Goal: Task Accomplishment & Management: Manage account settings

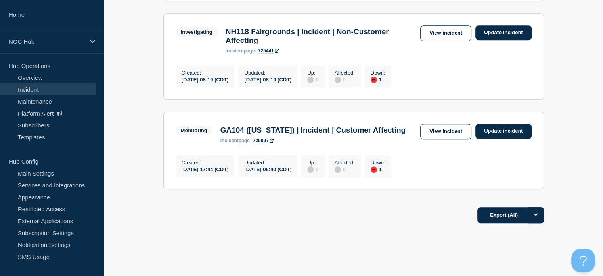
scroll to position [587, 0]
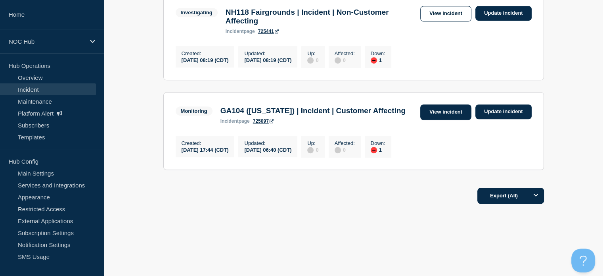
click at [434, 104] on link "View incident" at bounding box center [445, 111] width 51 height 15
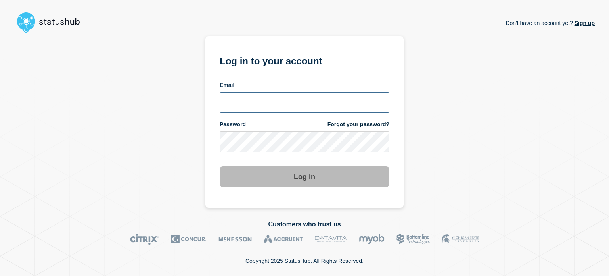
type input "[EMAIL_ADDRESS][DOMAIN_NAME]"
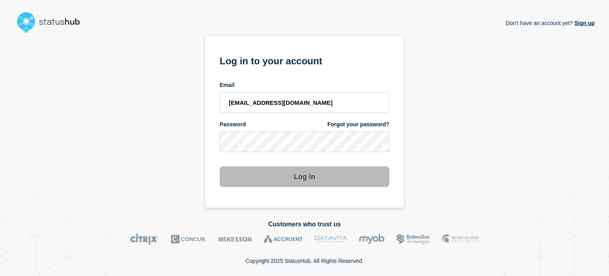
click at [318, 172] on button "Log in" at bounding box center [305, 176] width 170 height 21
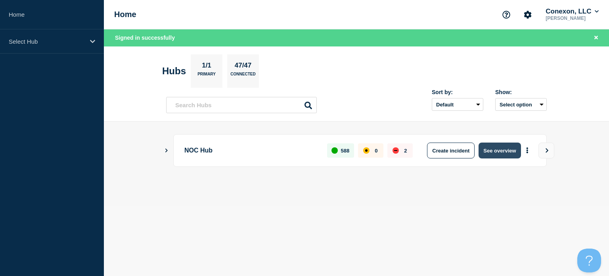
click at [501, 147] on button "See overview" at bounding box center [500, 150] width 42 height 16
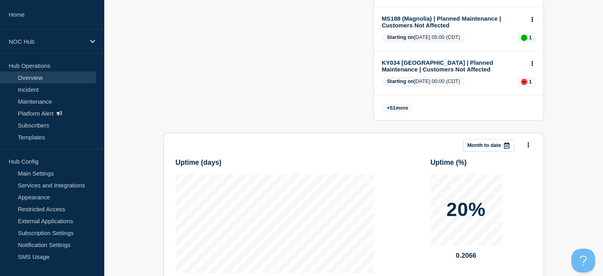
scroll to position [63, 0]
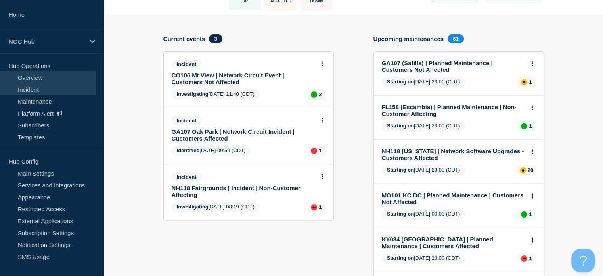
click at [33, 90] on link "Incident" at bounding box center [48, 89] width 96 height 12
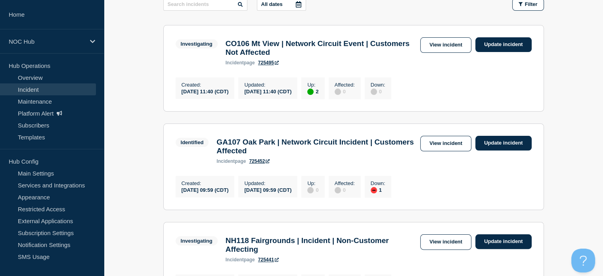
scroll to position [79, 0]
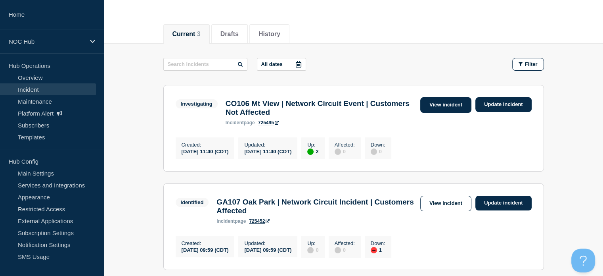
click at [439, 105] on link "View incident" at bounding box center [445, 104] width 51 height 15
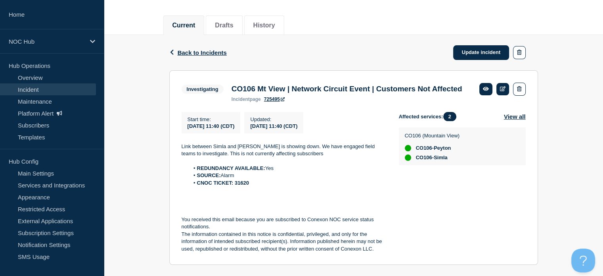
scroll to position [114, 0]
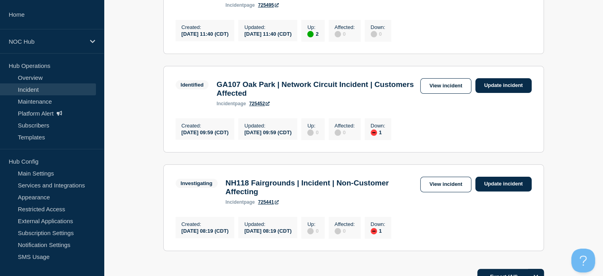
scroll to position [210, 0]
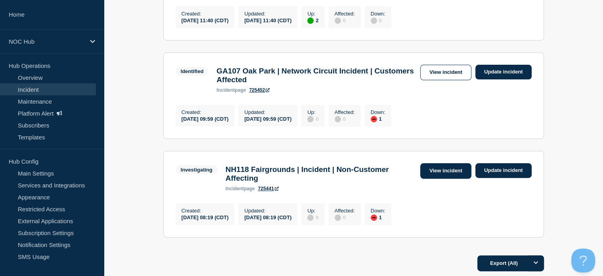
click at [438, 178] on link "View incident" at bounding box center [445, 170] width 51 height 15
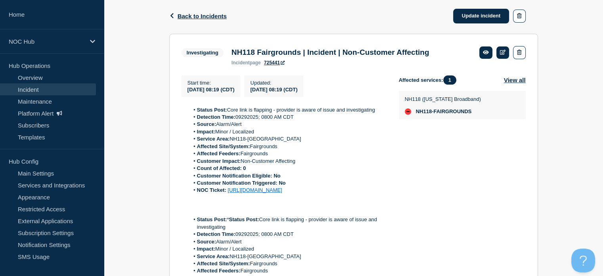
scroll to position [119, 0]
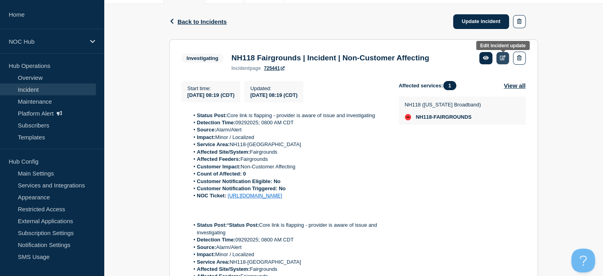
click at [504, 59] on icon at bounding box center [503, 57] width 6 height 5
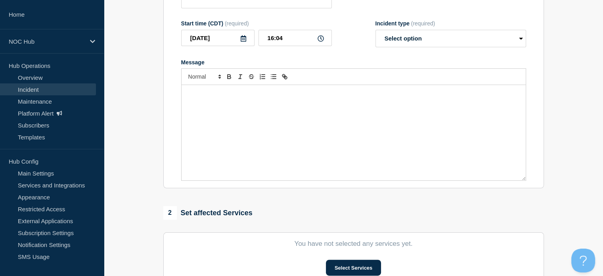
type input "NH118 Fairgrounds | Incident | Non-Customer Affecting"
type input "08:19"
select select "investigating"
radio input "false"
radio input "true"
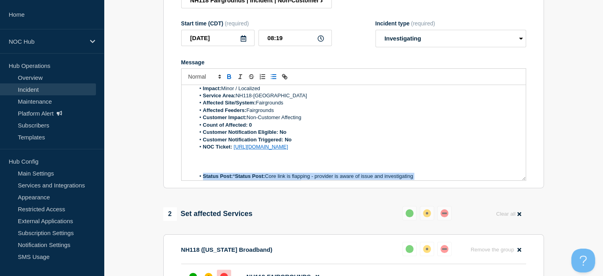
scroll to position [50, 0]
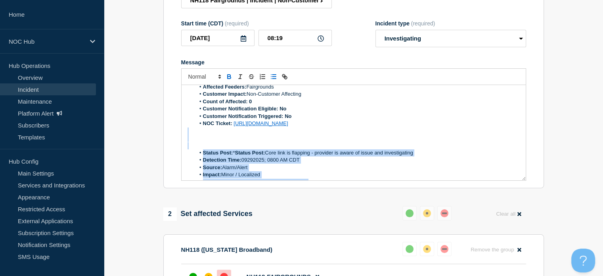
drag, startPoint x: 195, startPoint y: 145, endPoint x: 184, endPoint y: 150, distance: 12.1
click at [184, 150] on div "Status Post: Core link is flapping - provider is aware of issue and investigati…" at bounding box center [354, 132] width 344 height 95
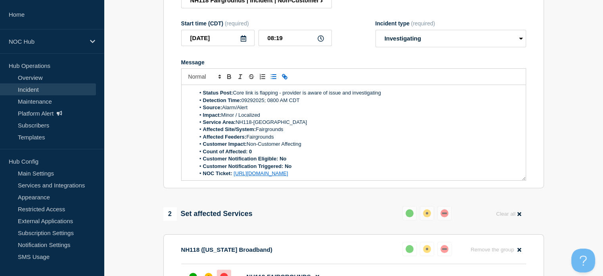
scroll to position [0, 0]
click at [204, 96] on strong "Status Post:" at bounding box center [218, 93] width 30 height 6
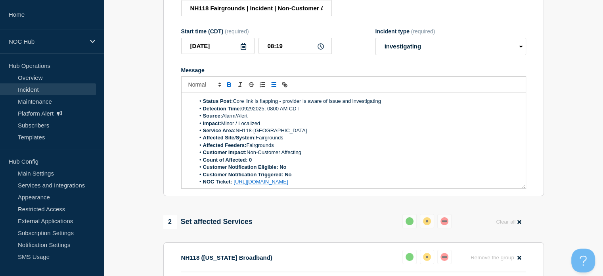
scroll to position [317, 0]
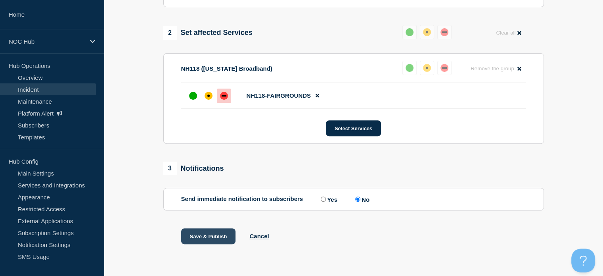
click at [209, 234] on button "Save & Publish" at bounding box center [208, 236] width 55 height 16
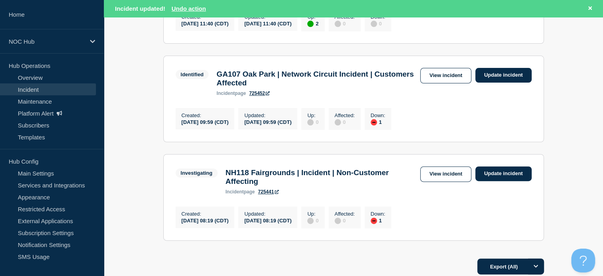
scroll to position [278, 0]
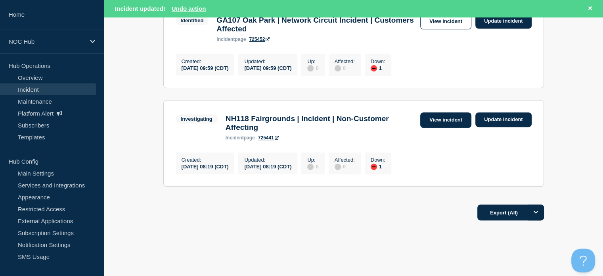
click at [446, 128] on link "View incident" at bounding box center [445, 119] width 51 height 15
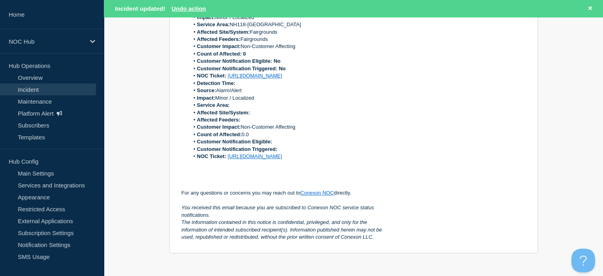
scroll to position [398, 0]
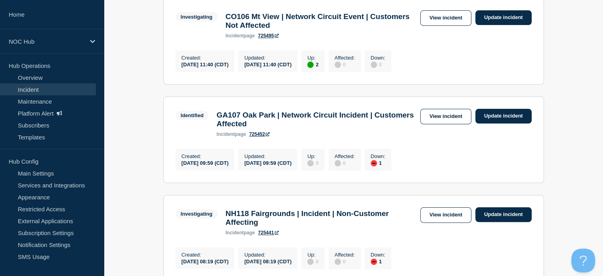
scroll to position [159, 0]
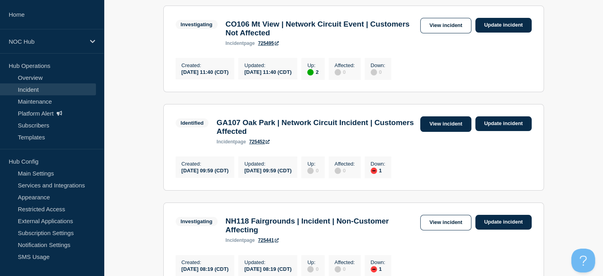
click at [441, 131] on link "View incident" at bounding box center [445, 123] width 51 height 15
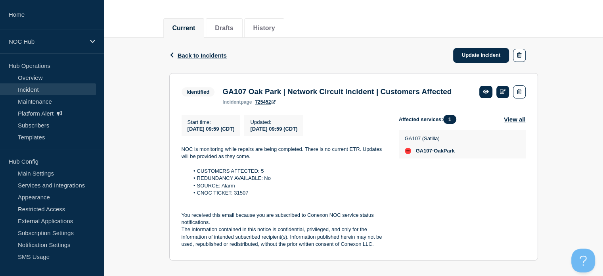
scroll to position [107, 0]
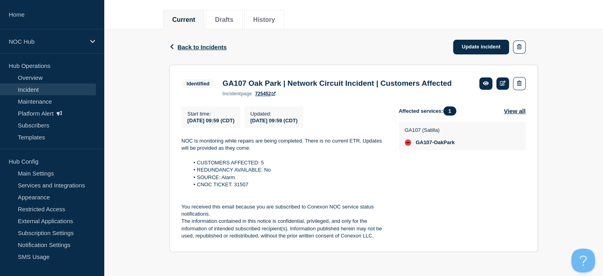
click at [236, 186] on li "CNOC TICKET: 31507" at bounding box center [287, 184] width 197 height 7
copy li "31507"
click at [284, 158] on p at bounding box center [284, 154] width 205 height 7
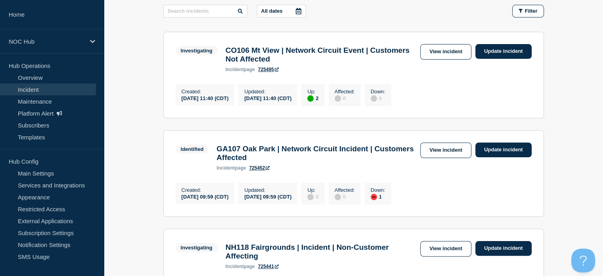
scroll to position [119, 0]
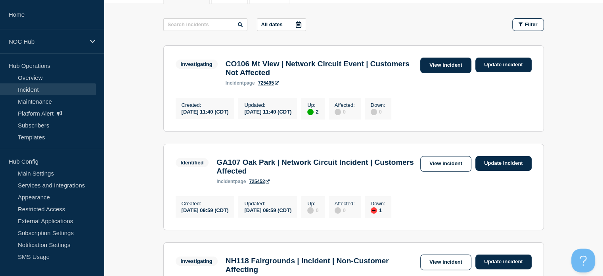
click at [450, 65] on link "View incident" at bounding box center [445, 64] width 51 height 15
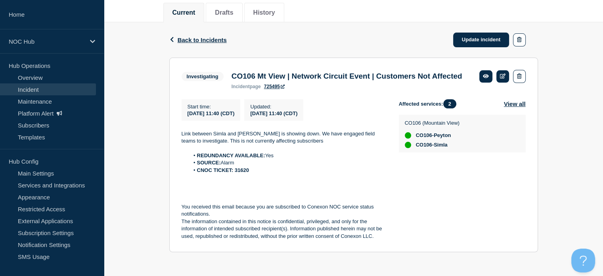
scroll to position [114, 0]
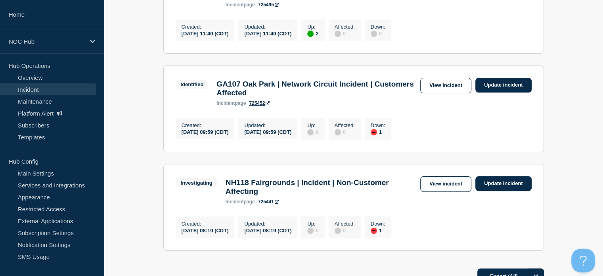
scroll to position [198, 0]
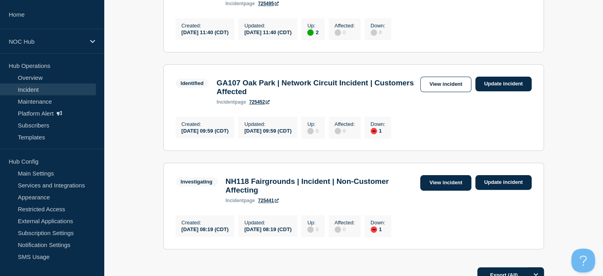
click at [450, 190] on link "View incident" at bounding box center [445, 182] width 51 height 15
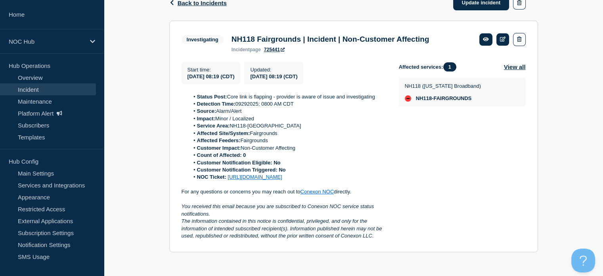
scroll to position [147, 0]
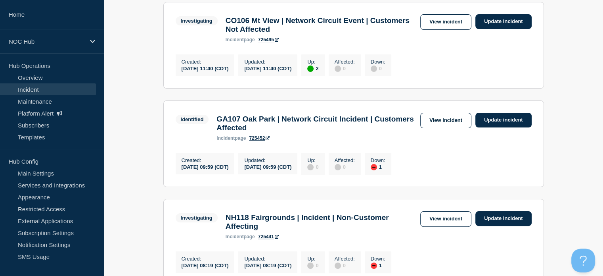
scroll to position [198, 0]
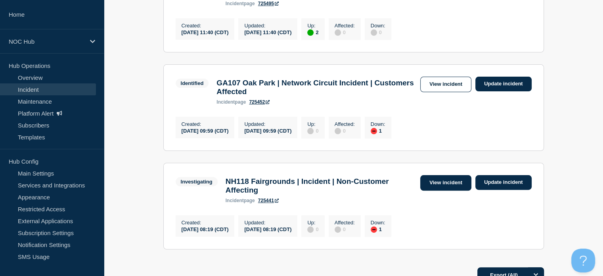
click at [435, 190] on link "View incident" at bounding box center [445, 182] width 51 height 15
